Goal: Information Seeking & Learning: Learn about a topic

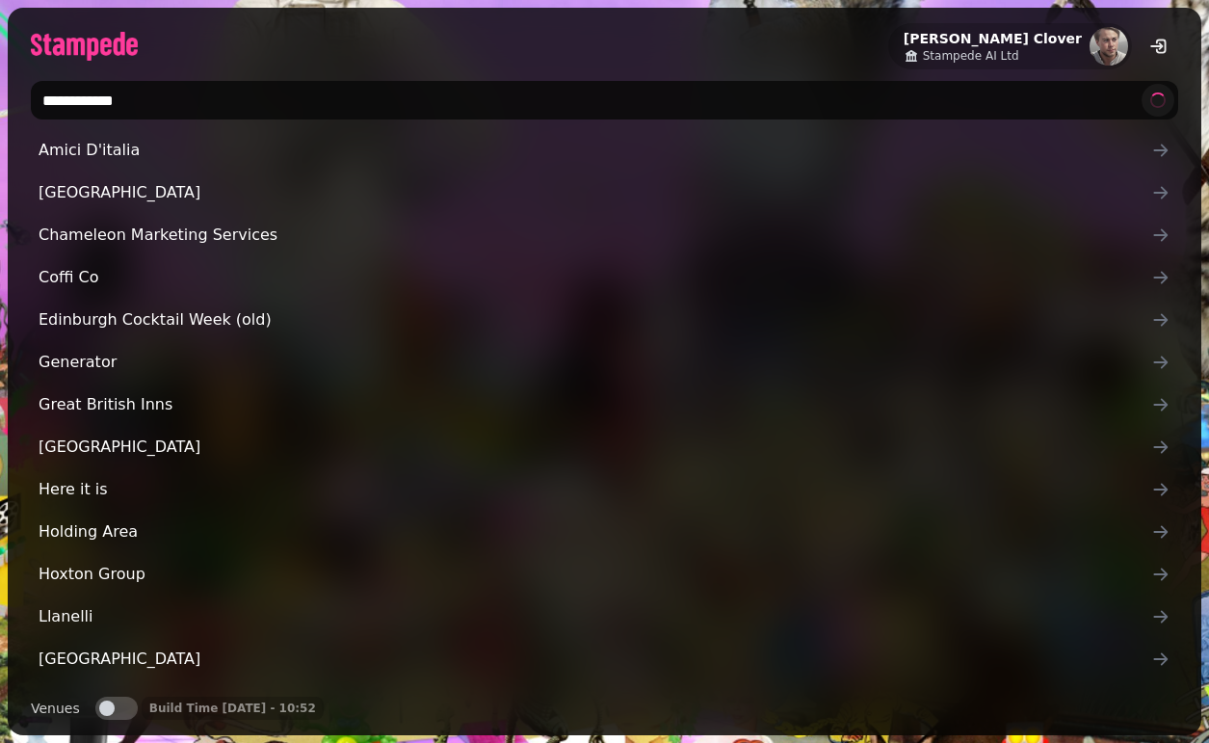
type input "**********"
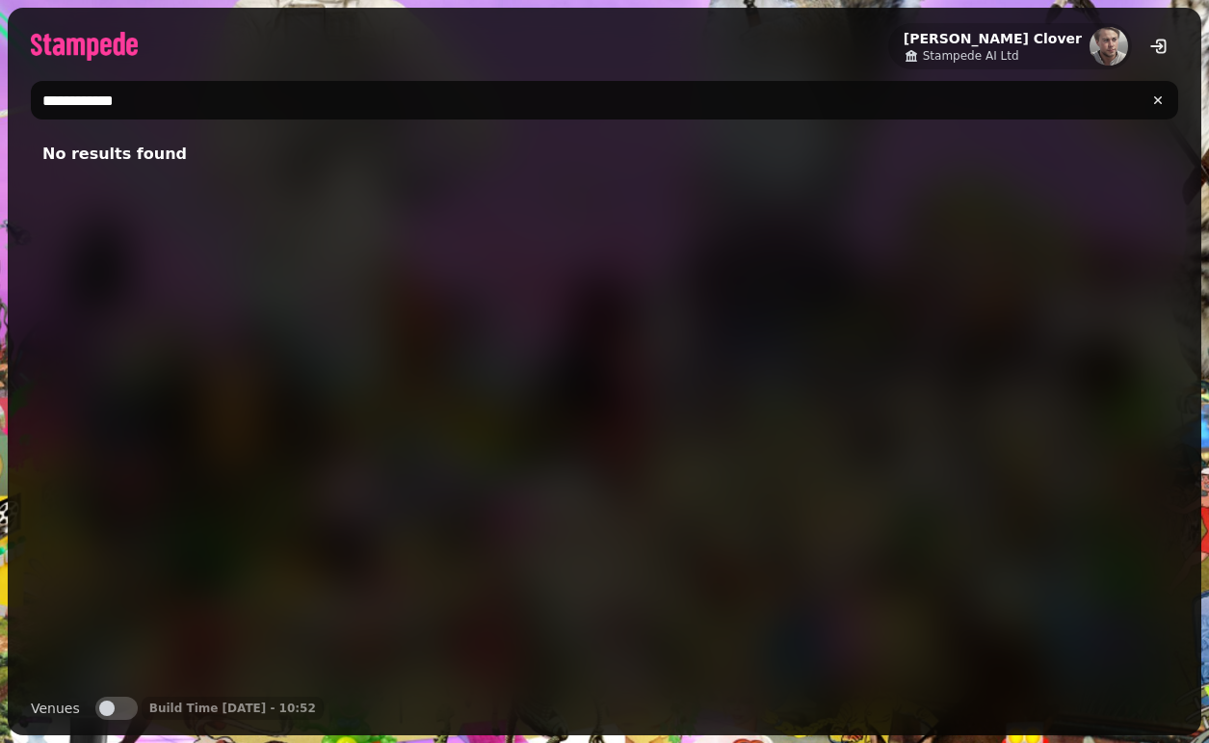
click at [131, 697] on div "Venues Venues" at bounding box center [84, 708] width 107 height 23
click at [124, 705] on button "Venues" at bounding box center [116, 708] width 42 height 23
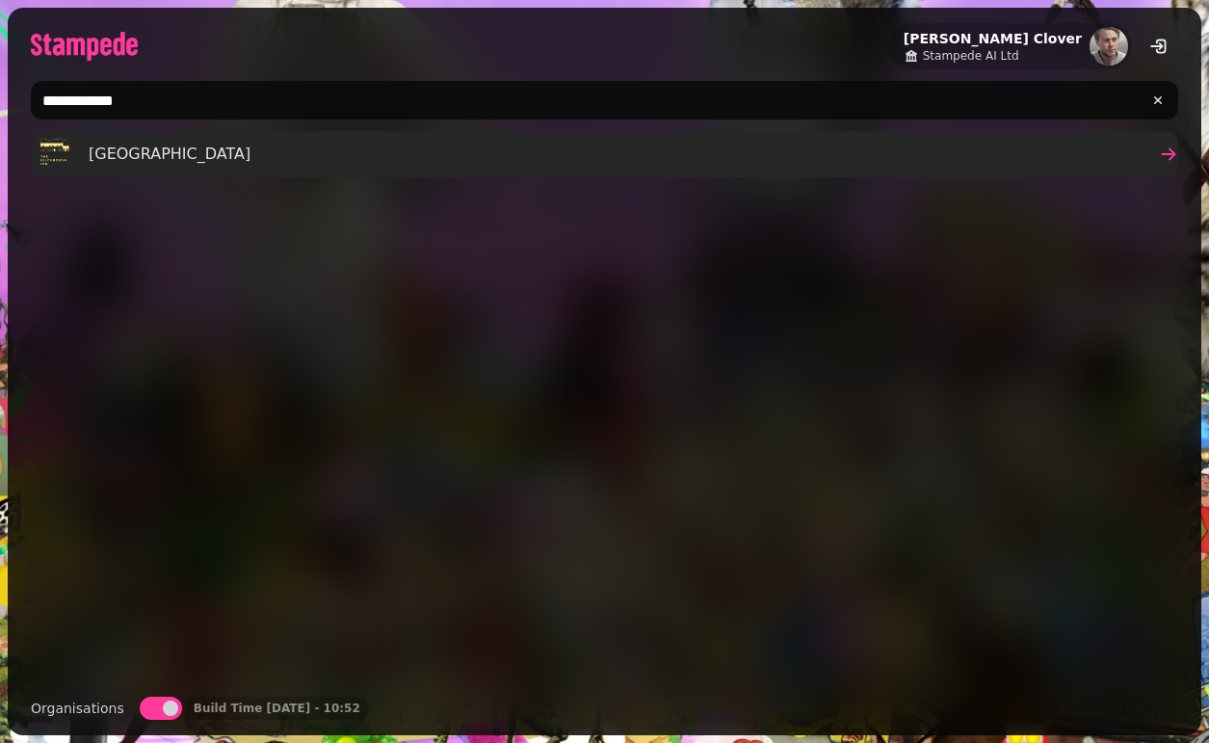
click at [124, 152] on span "[GEOGRAPHIC_DATA]" at bounding box center [170, 154] width 162 height 23
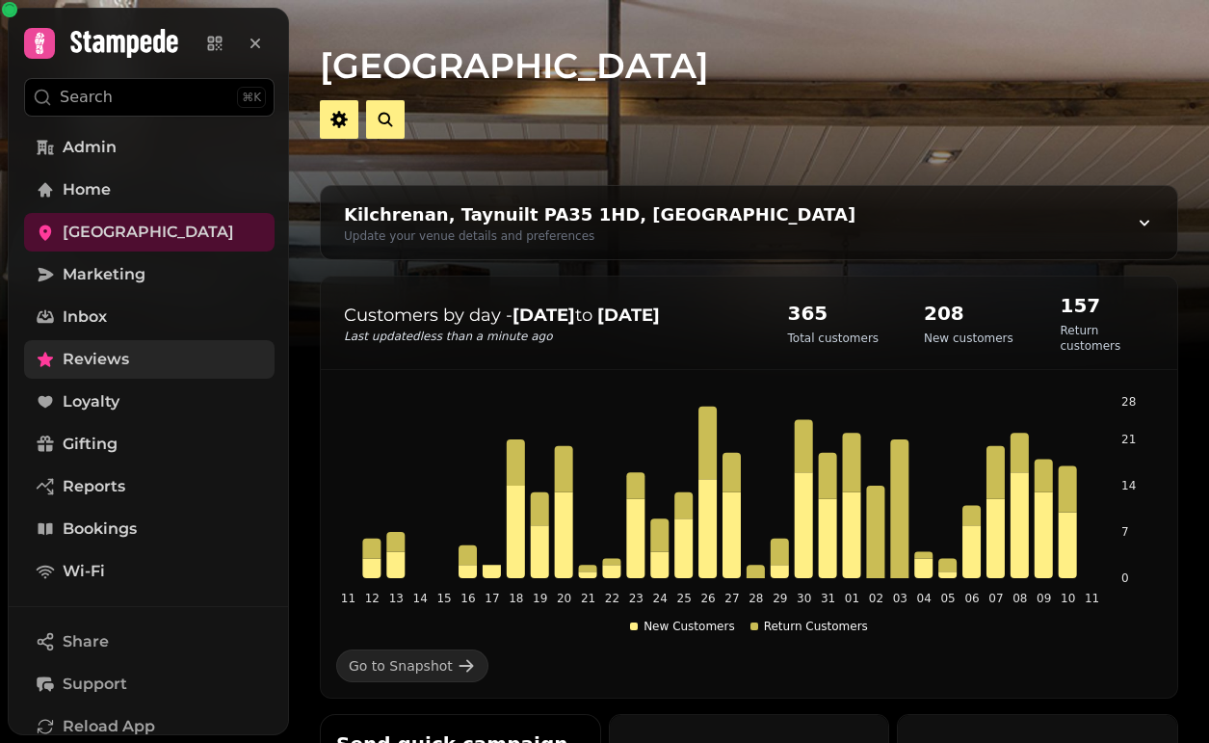
click at [119, 349] on span "Reviews" at bounding box center [96, 359] width 66 height 23
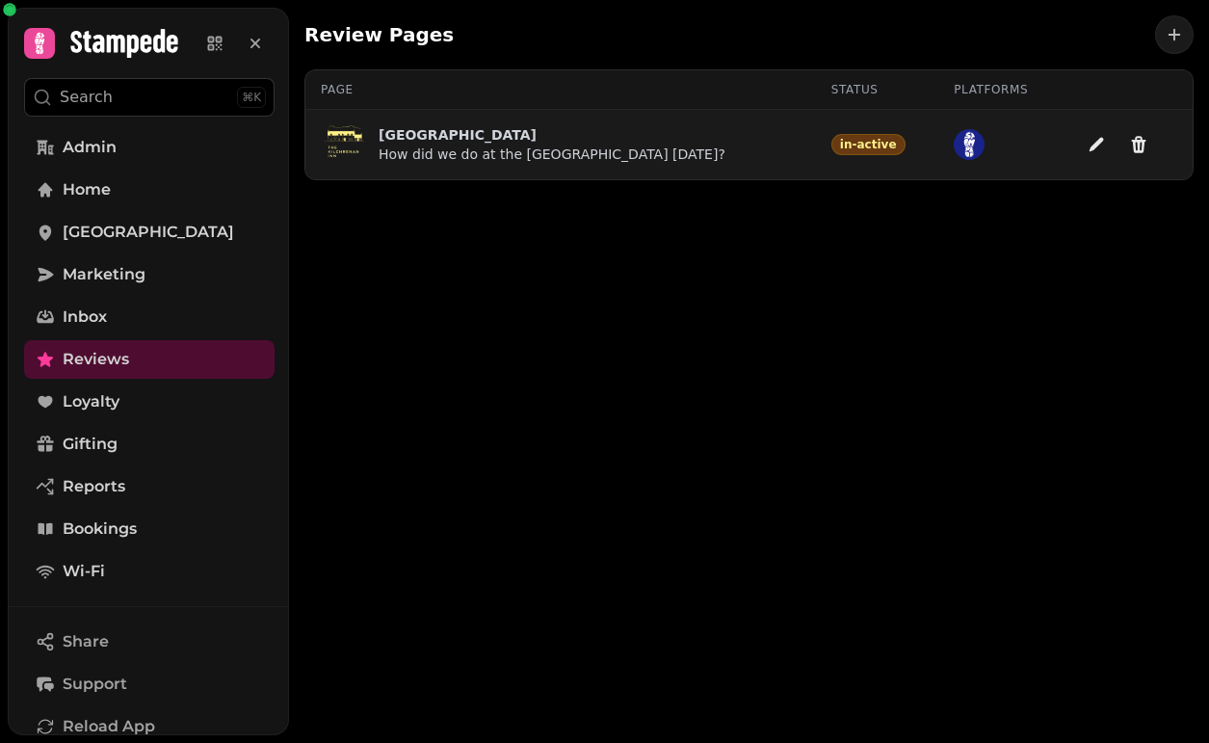
click at [455, 139] on p "[GEOGRAPHIC_DATA]" at bounding box center [552, 134] width 347 height 19
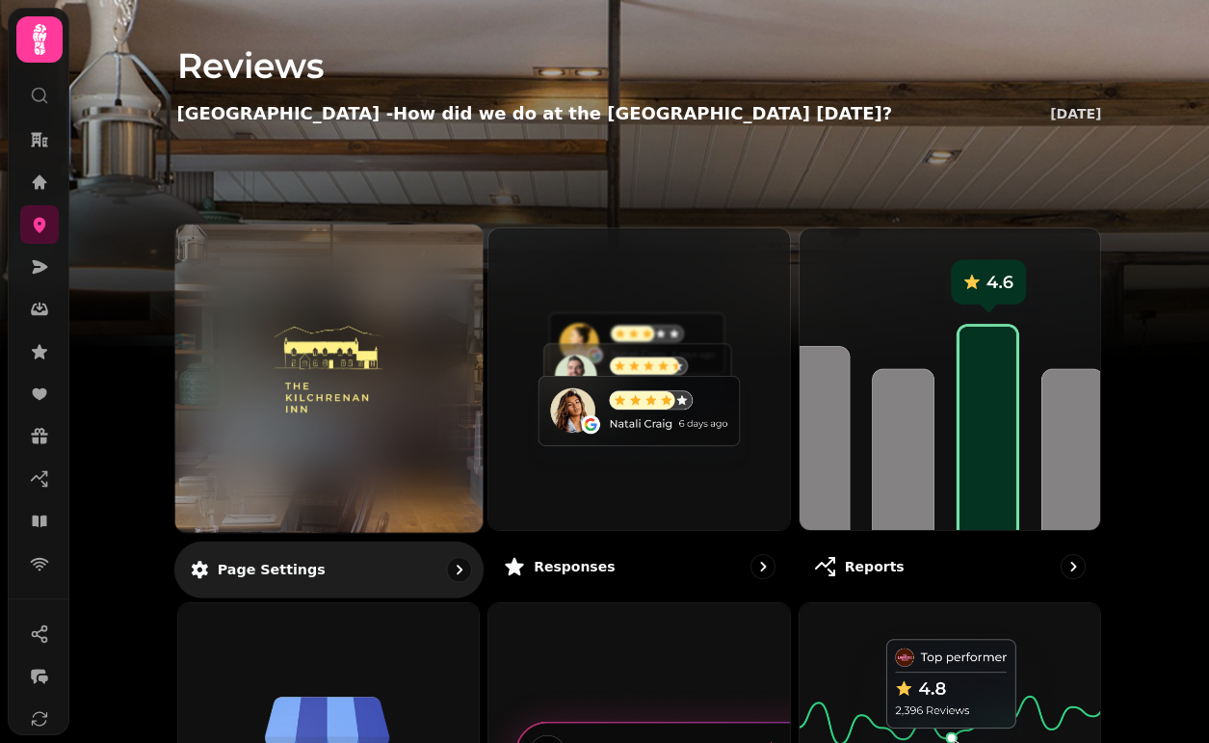
click at [366, 384] on img at bounding box center [328, 378] width 230 height 126
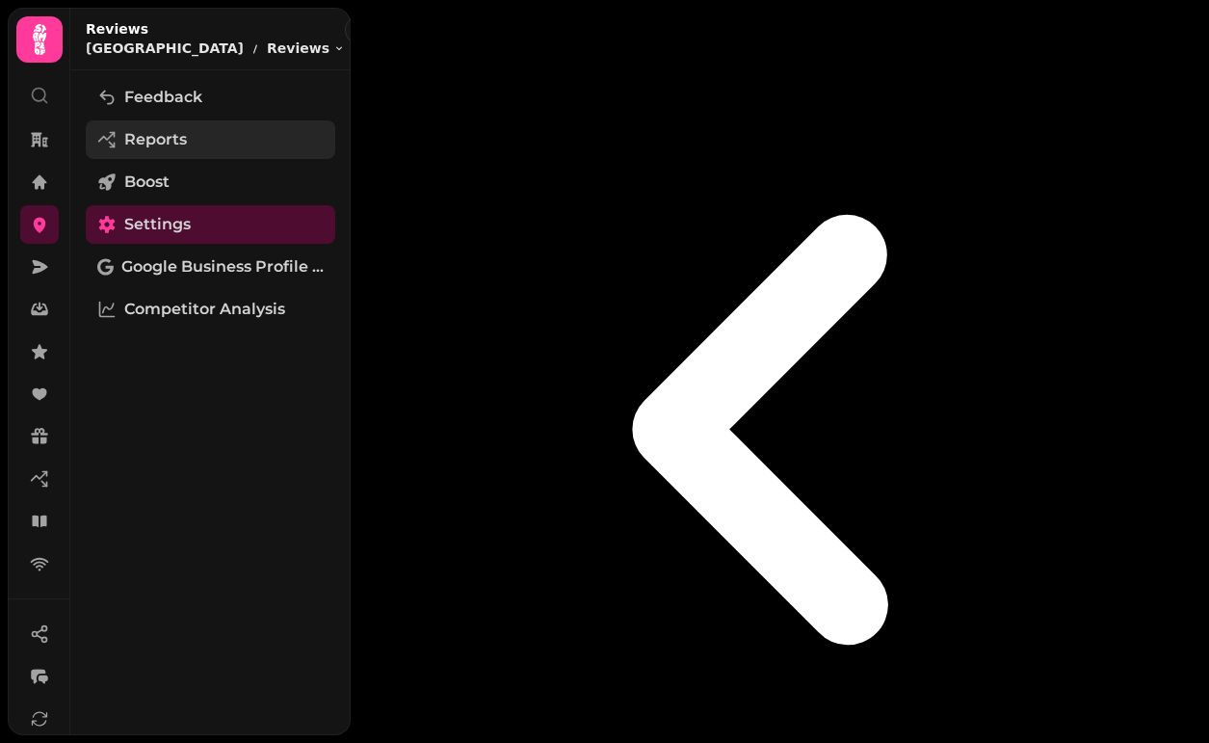
click at [182, 121] on link "Reports" at bounding box center [211, 139] width 250 height 39
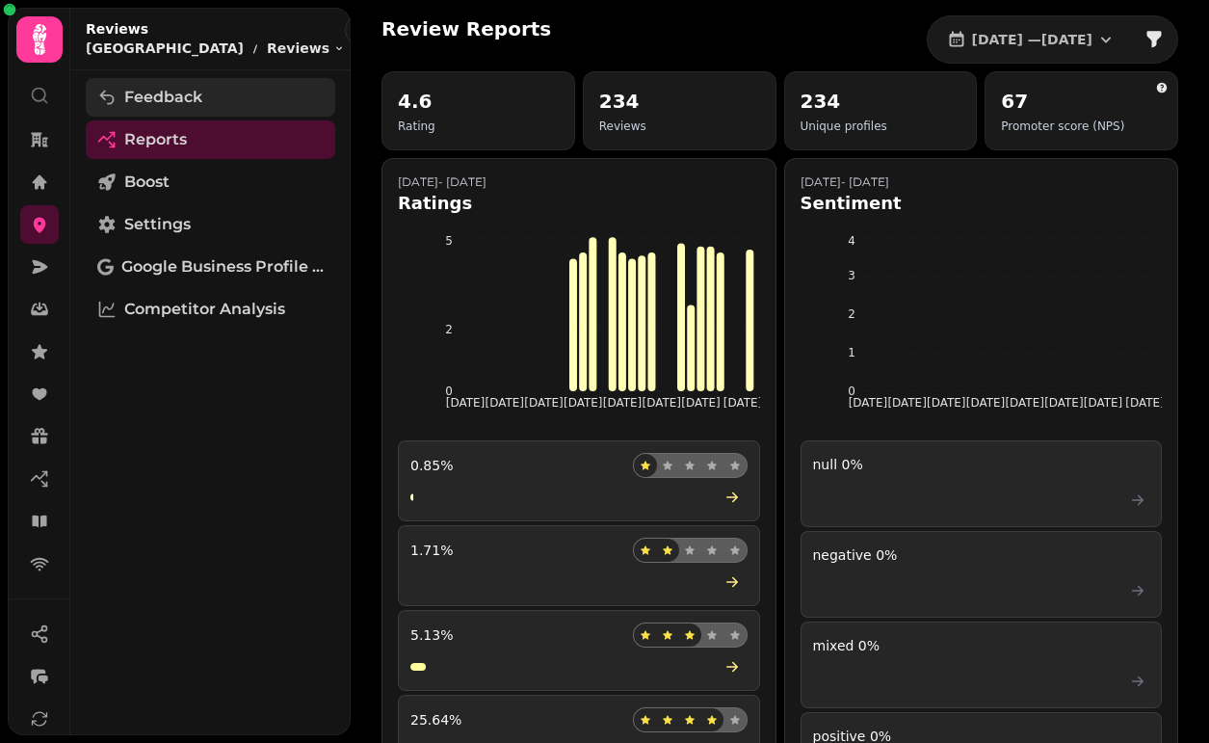
click at [194, 97] on span "Feedback" at bounding box center [163, 97] width 78 height 23
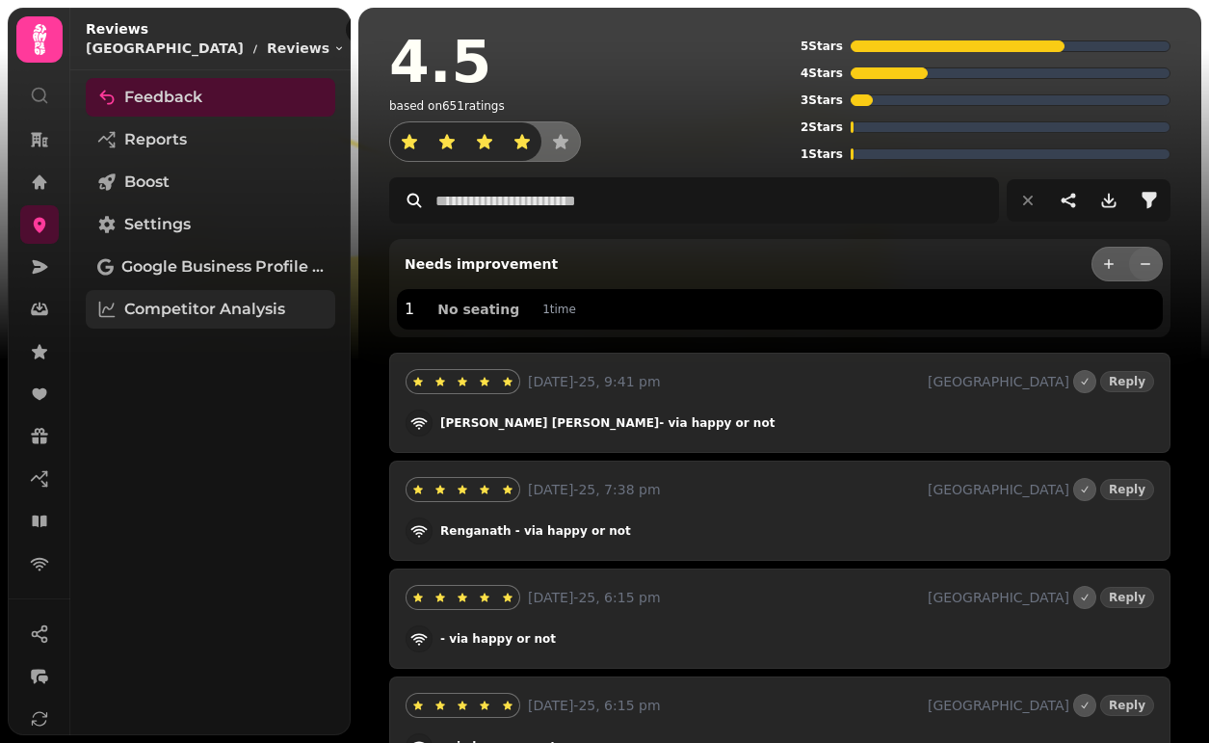
scroll to position [-1, 0]
click at [189, 302] on span "Competitor Analysis" at bounding box center [204, 309] width 161 height 23
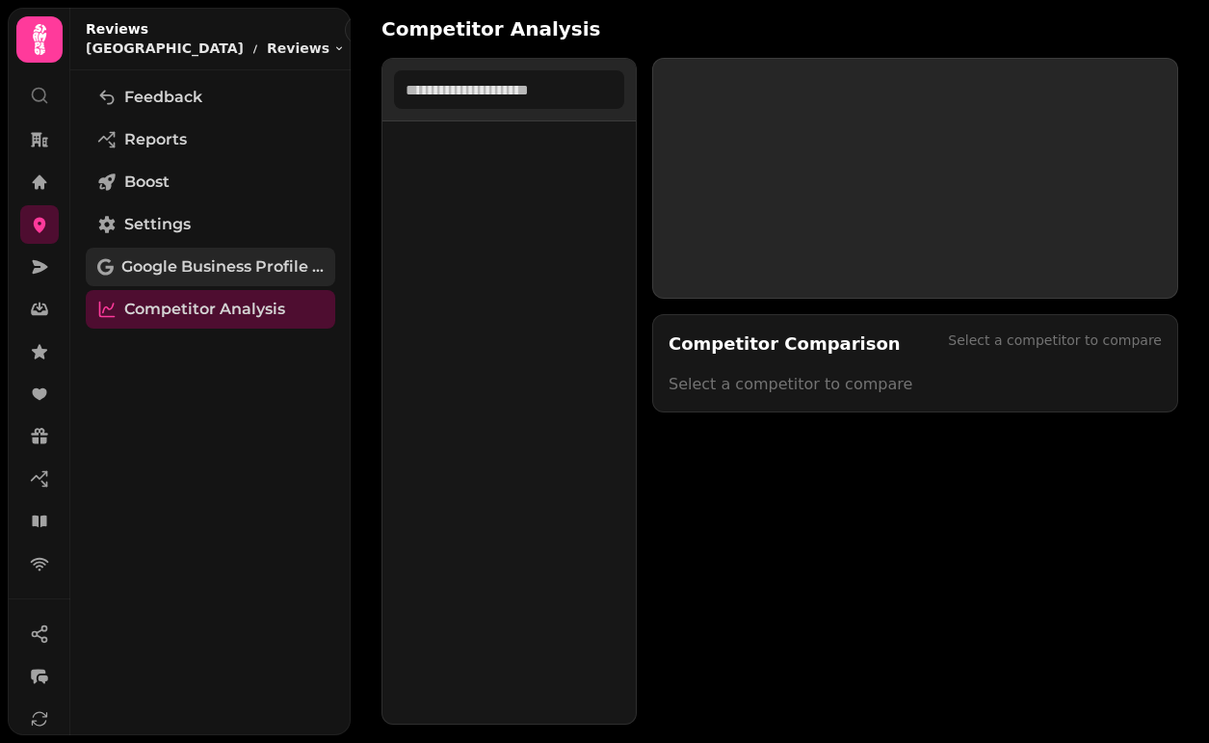
click at [196, 275] on span "Google Business Profile (Beta)" at bounding box center [222, 266] width 202 height 23
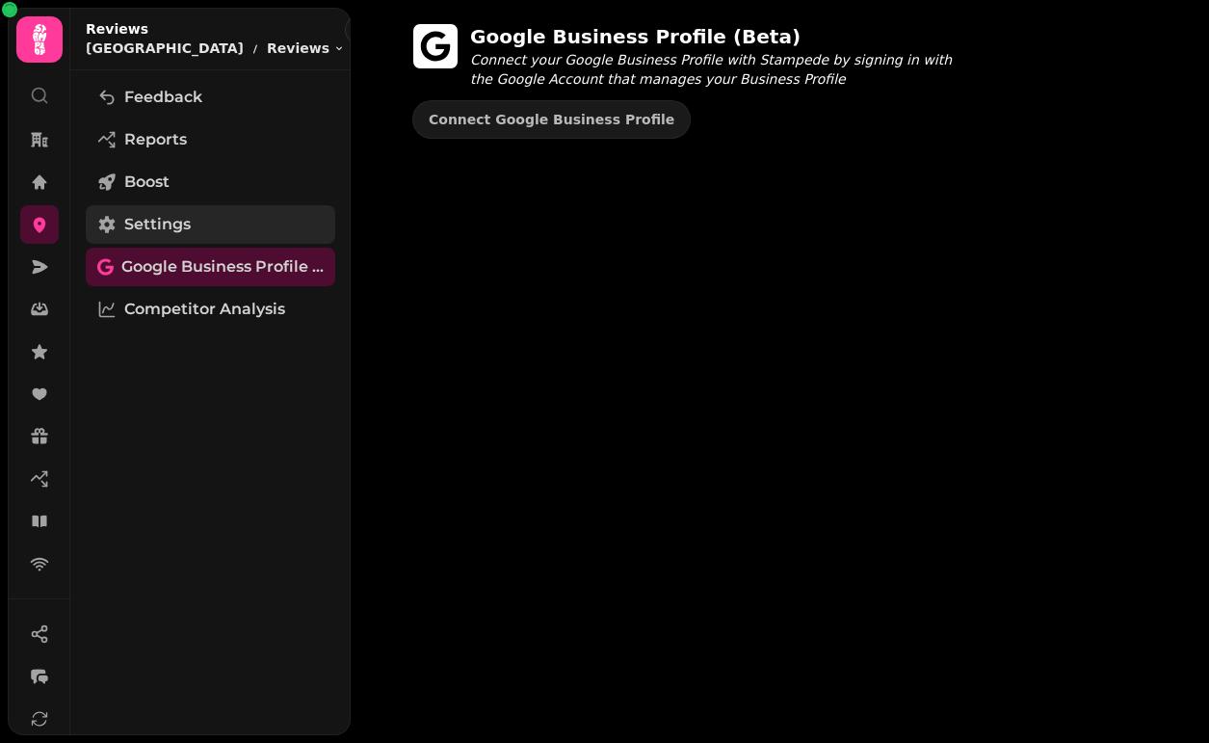
click at [197, 234] on link "Settings" at bounding box center [211, 224] width 250 height 39
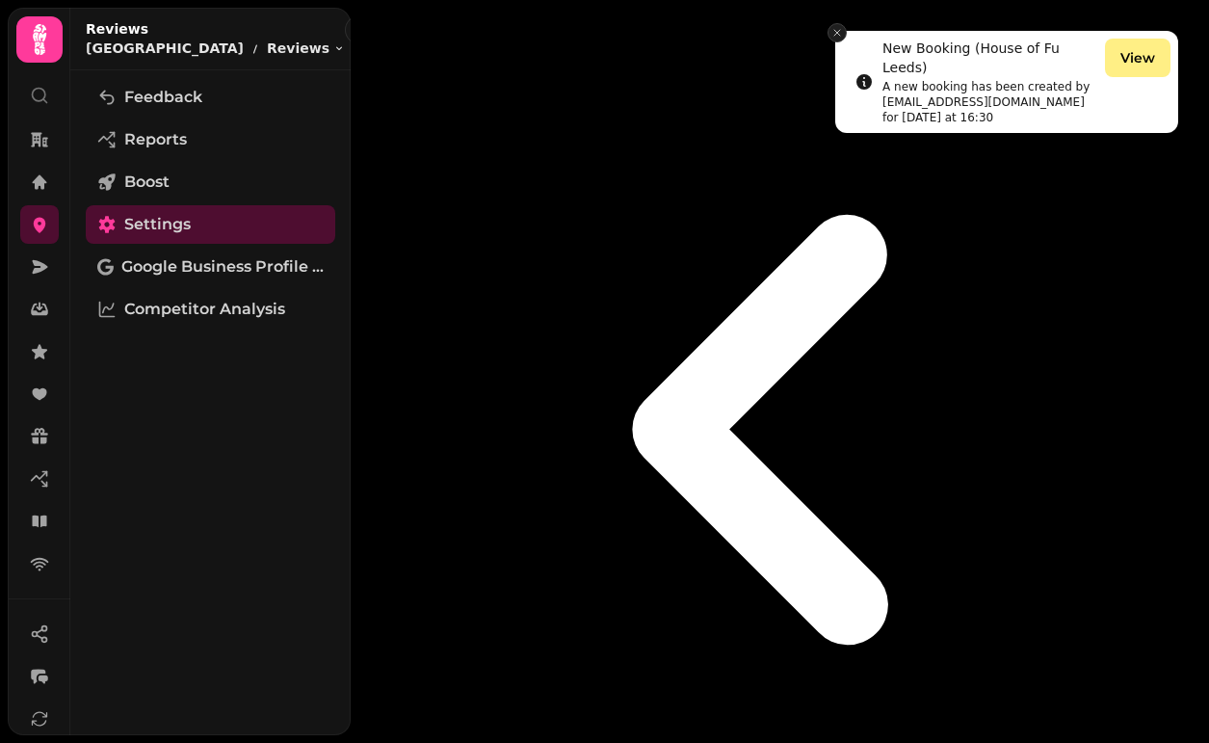
click at [837, 31] on icon "Close toast" at bounding box center [837, 33] width 12 height 12
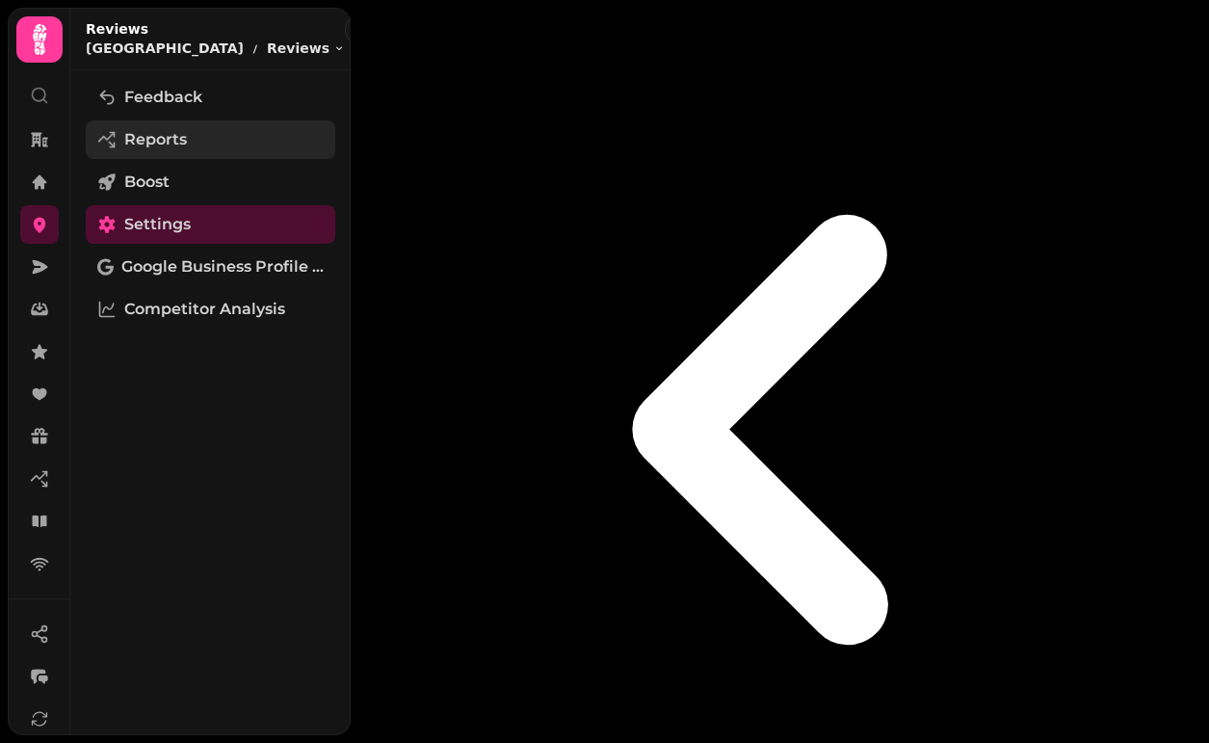
click at [212, 131] on link "Reports" at bounding box center [211, 139] width 250 height 39
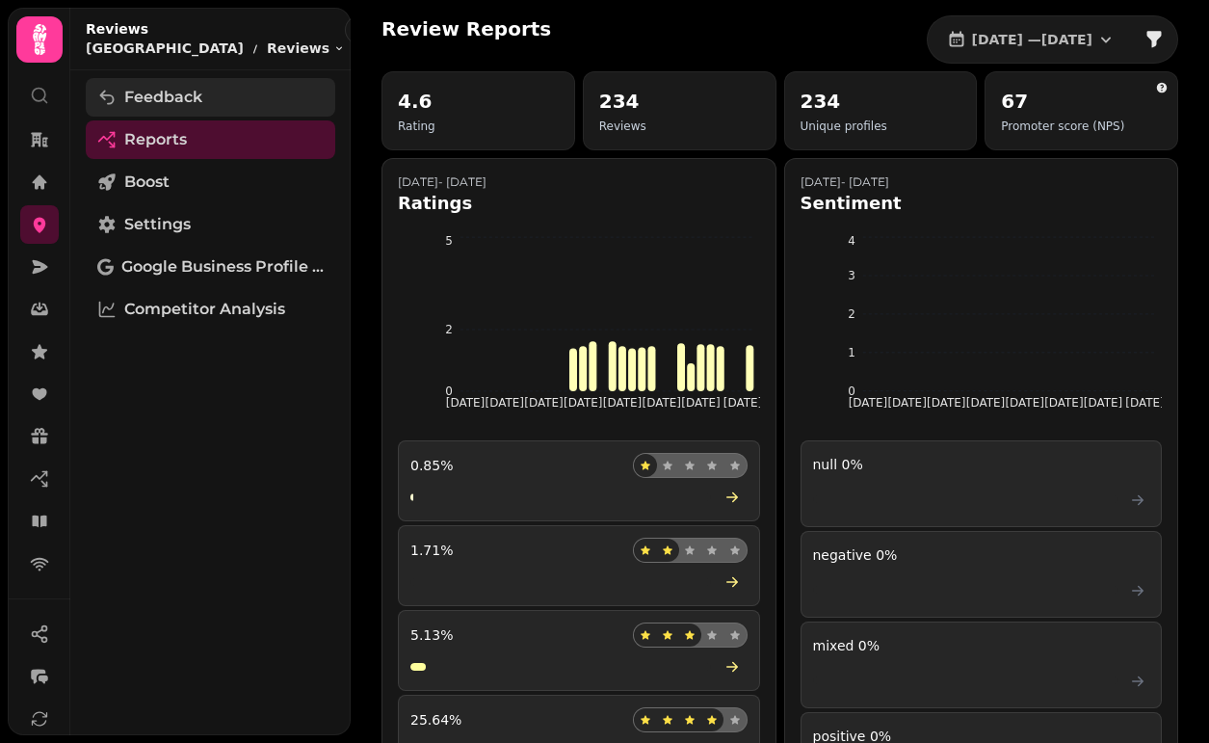
click at [222, 96] on link "Feedback" at bounding box center [211, 97] width 250 height 39
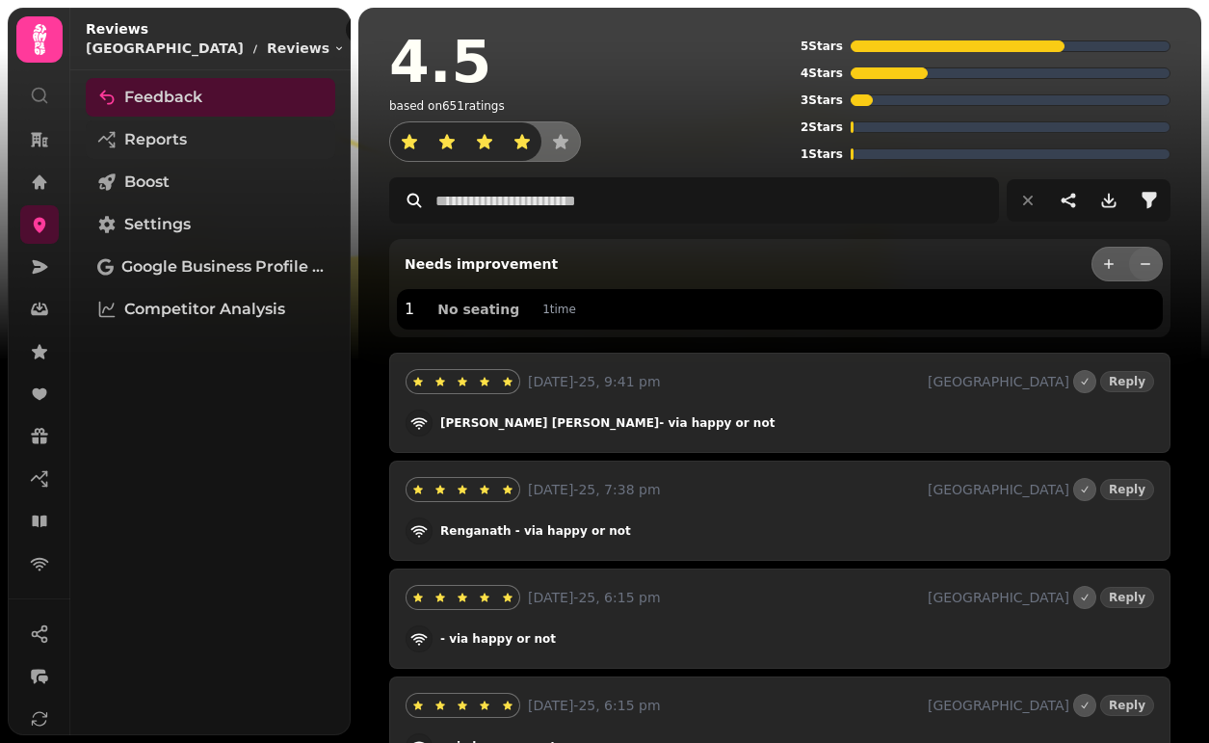
click at [207, 137] on link "Reports" at bounding box center [211, 139] width 250 height 39
